Goal: Information Seeking & Learning: Learn about a topic

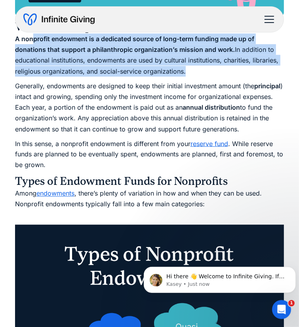
drag, startPoint x: 35, startPoint y: 97, endPoint x: 211, endPoint y: 129, distance: 178.7
click at [211, 77] on p "A nonprofit endowment is a dedicated source of long-term funding made up of don…" at bounding box center [149, 55] width 269 height 43
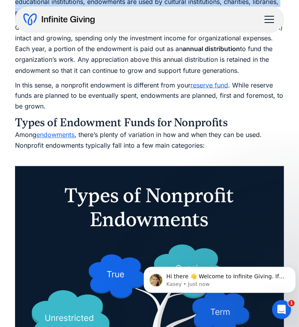
scroll to position [673, 0]
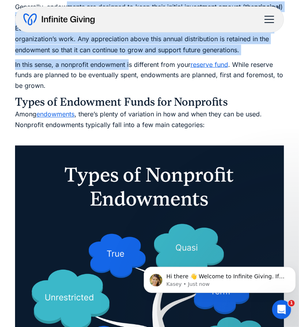
drag, startPoint x: 65, startPoint y: 56, endPoint x: 132, endPoint y: 120, distance: 93.0
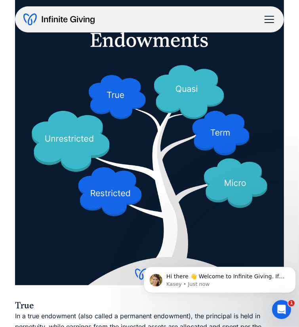
scroll to position [752, 0]
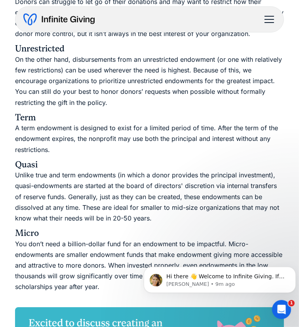
scroll to position [1228, 0]
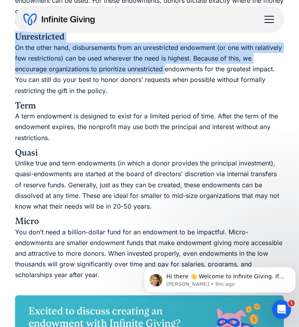
drag, startPoint x: 17, startPoint y: 109, endPoint x: 166, endPoint y: 151, distance: 154.2
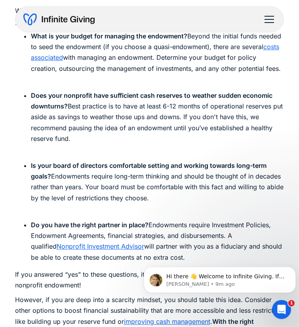
scroll to position [2376, 0]
